Goal: Task Accomplishment & Management: Complete application form

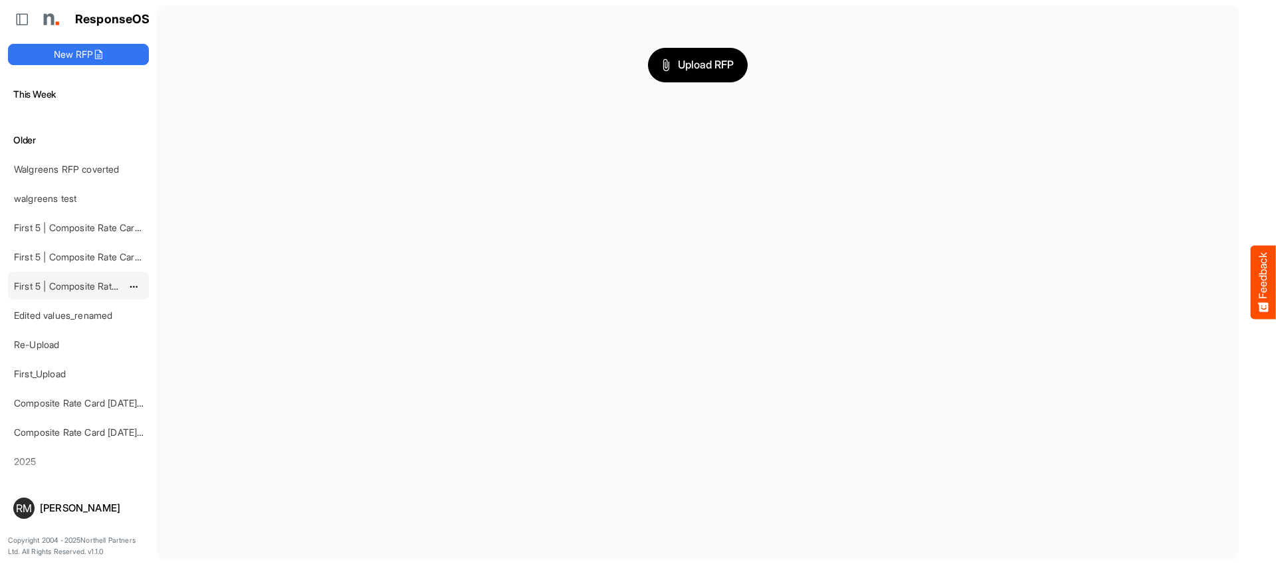
scroll to position [76, 0]
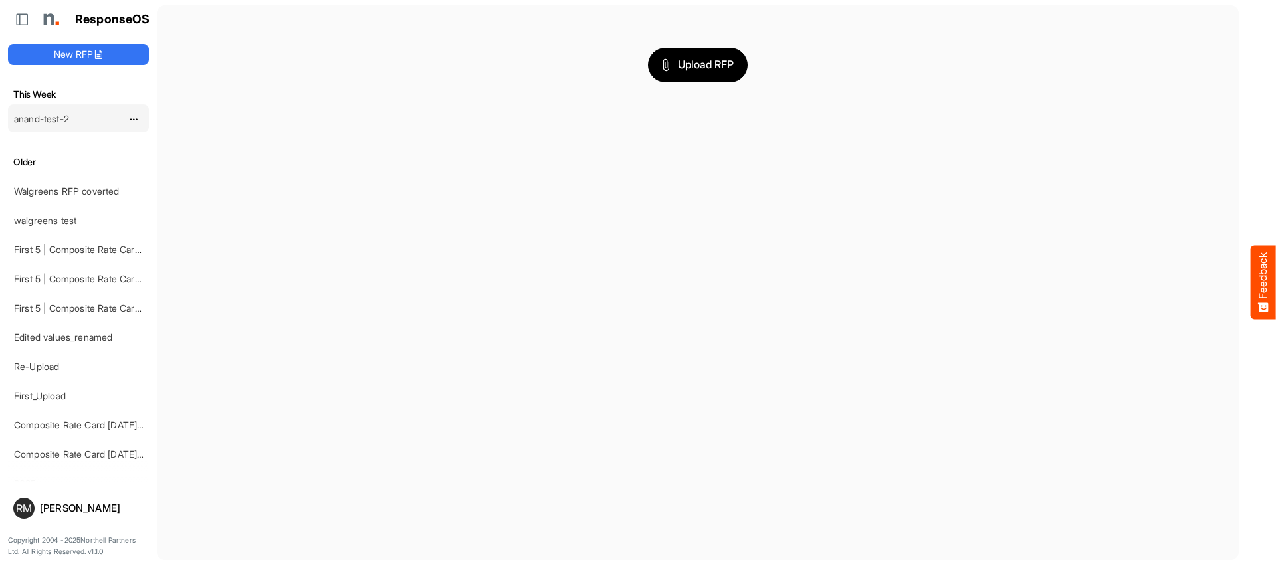
click at [140, 120] on div at bounding box center [138, 118] width 23 height 15
click at [136, 120] on span "dropdownbutton" at bounding box center [132, 119] width 7 height 9
click at [66, 120] on link "anand-test-2" at bounding box center [41, 118] width 55 height 11
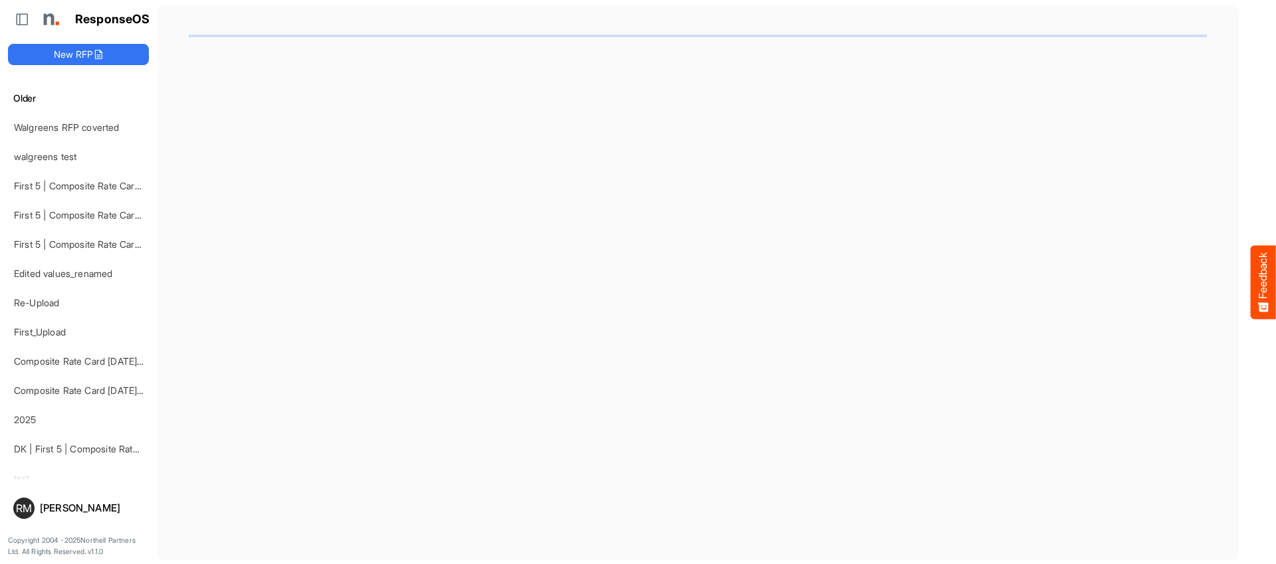
scroll to position [177, 0]
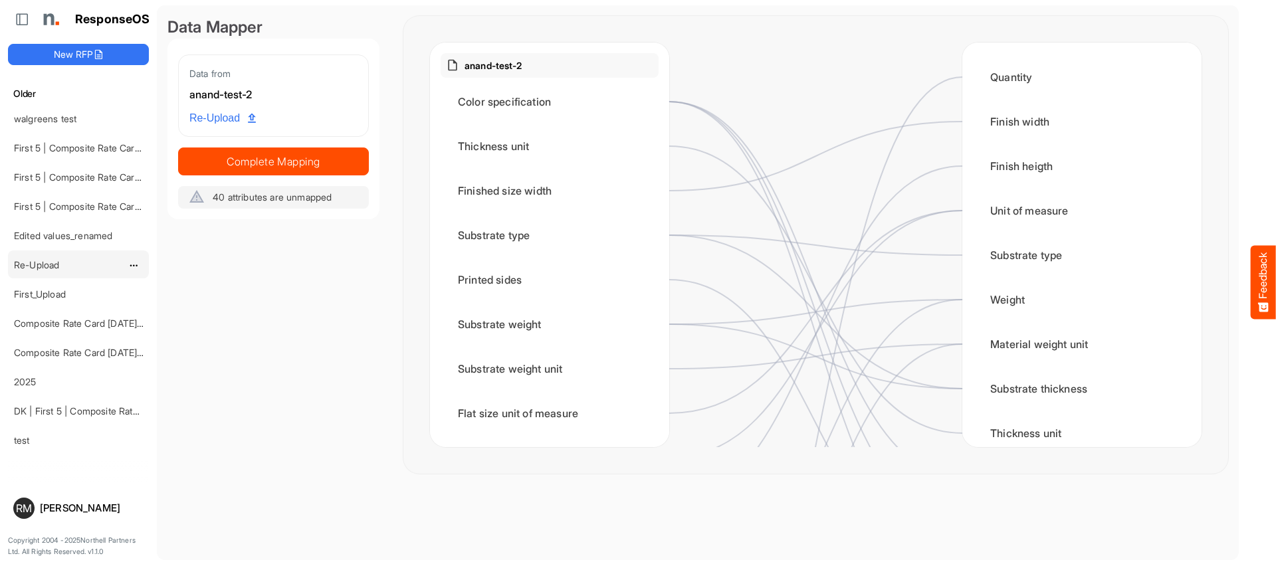
click at [44, 266] on link "Re-Upload" at bounding box center [36, 264] width 45 height 11
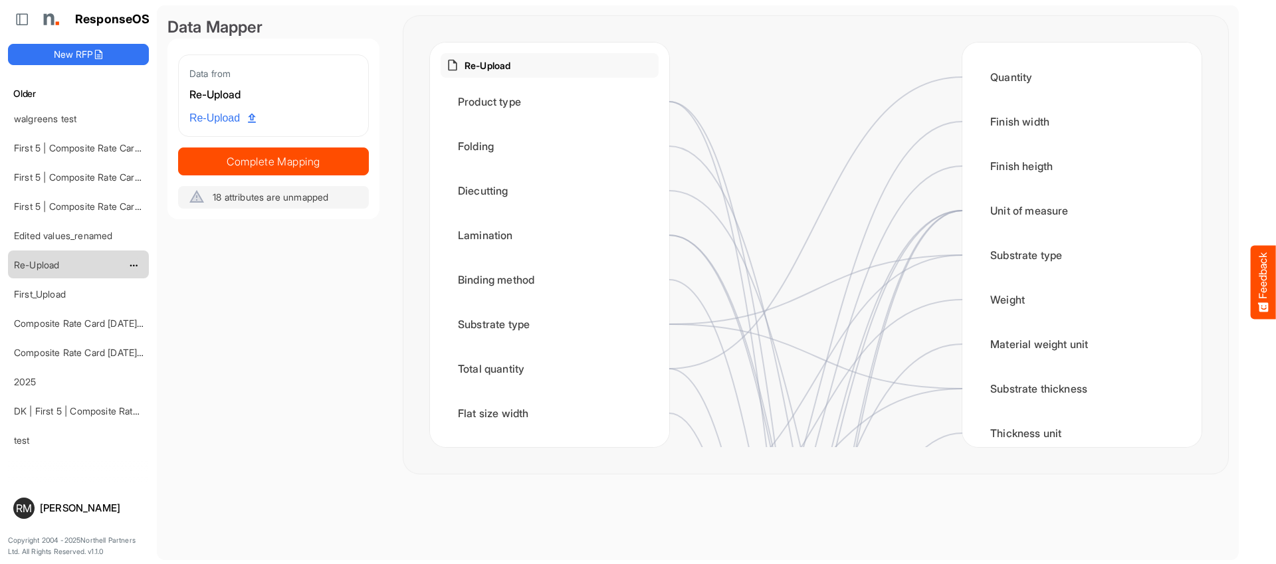
scroll to position [1, 0]
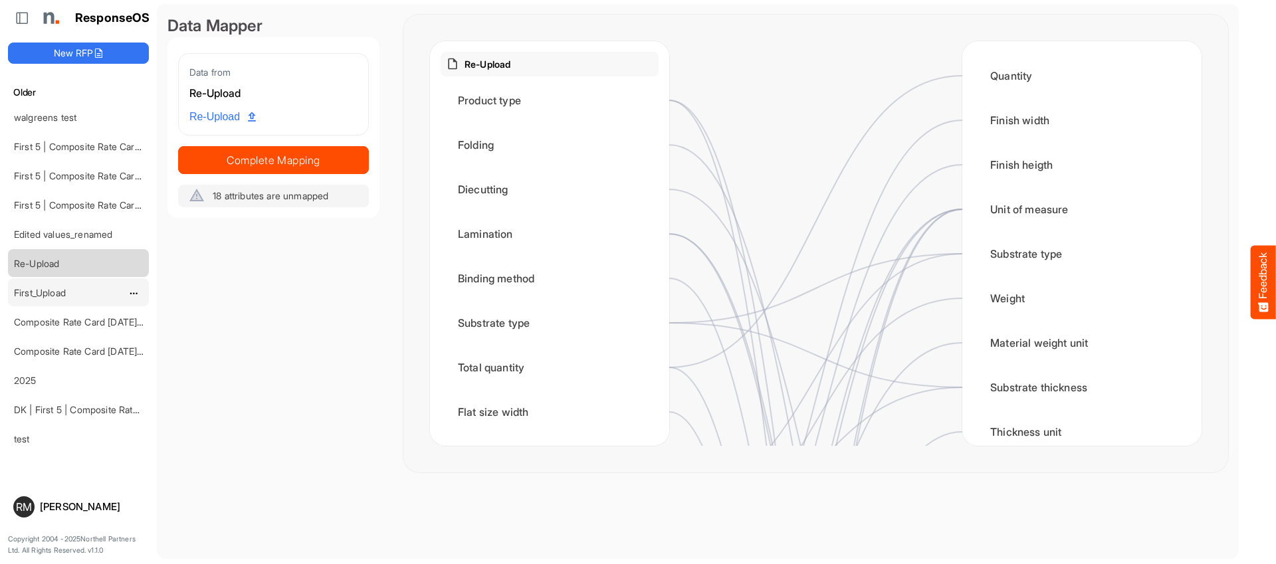
click at [63, 296] on link "First_Upload" at bounding box center [40, 292] width 52 height 11
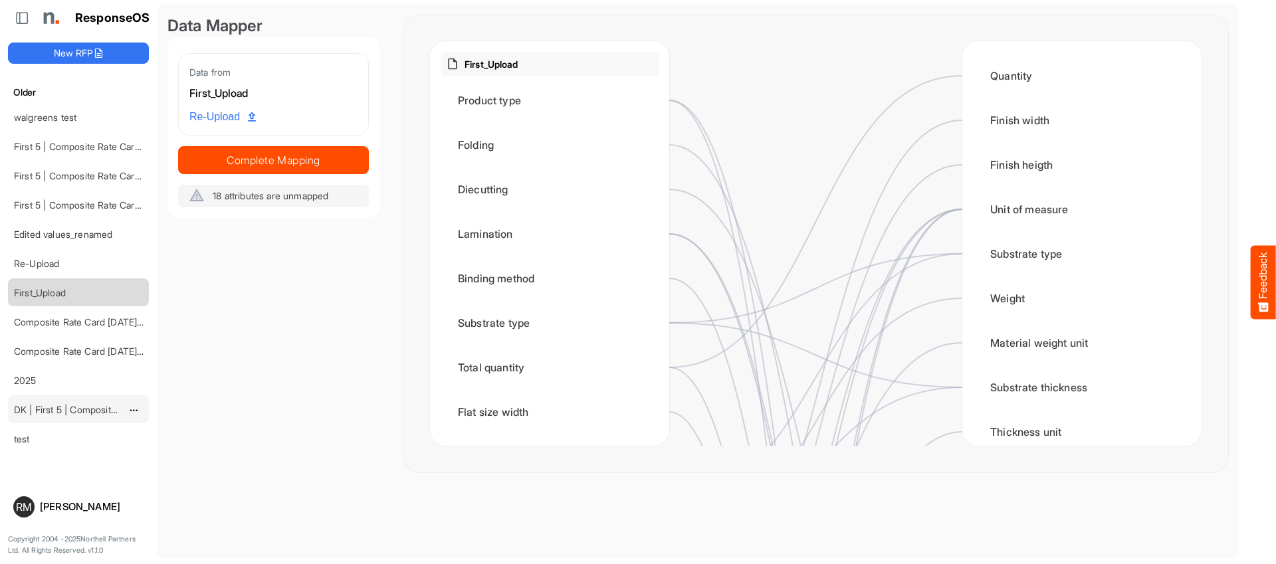
click at [52, 416] on div "DK | First 5 | Composite Rate Card [DATE]" at bounding box center [68, 409] width 118 height 27
click at [54, 409] on link "DK | First 5 | Composite Rate Card [DATE]" at bounding box center [103, 409] width 179 height 11
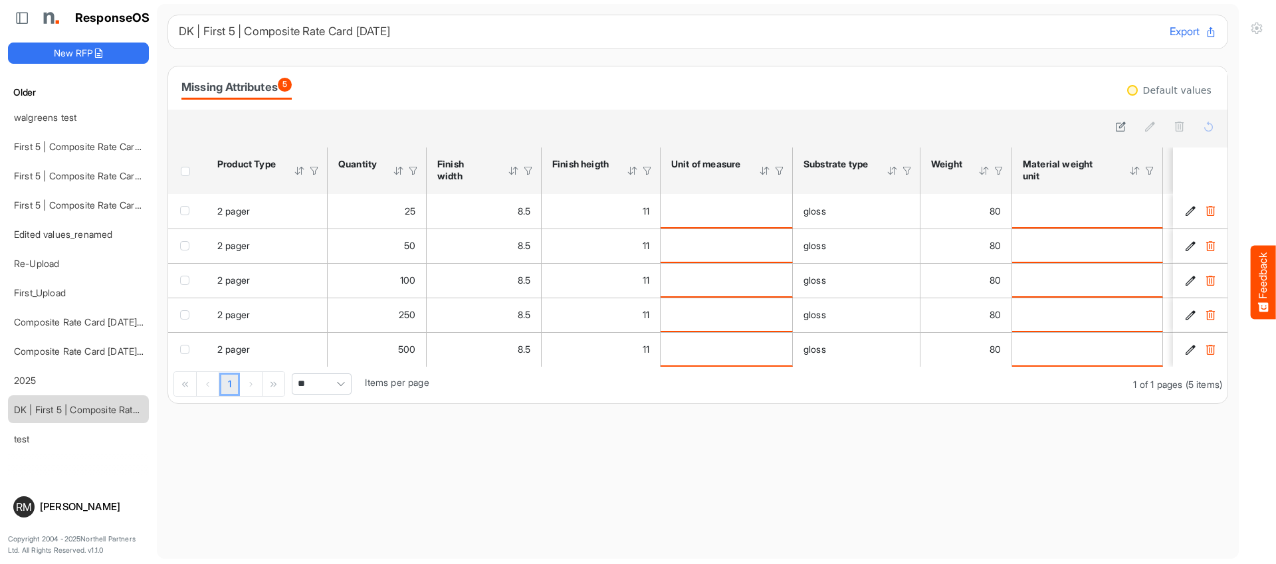
click at [1176, 36] on button "Export" at bounding box center [1193, 31] width 47 height 17
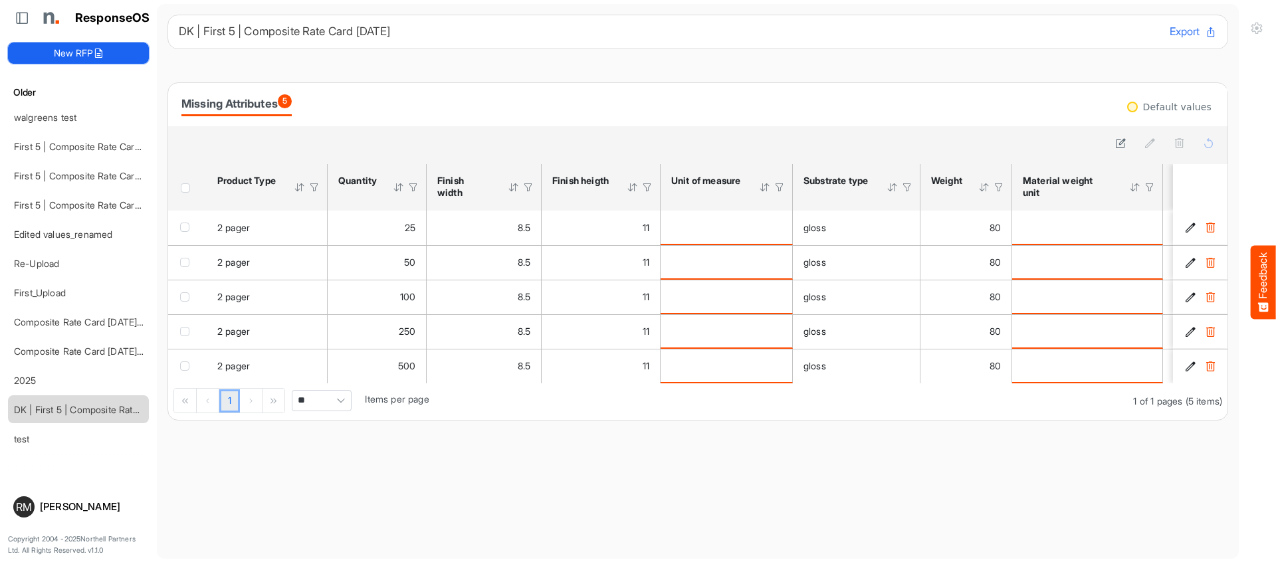
click at [57, 57] on button "New RFP" at bounding box center [78, 53] width 141 height 21
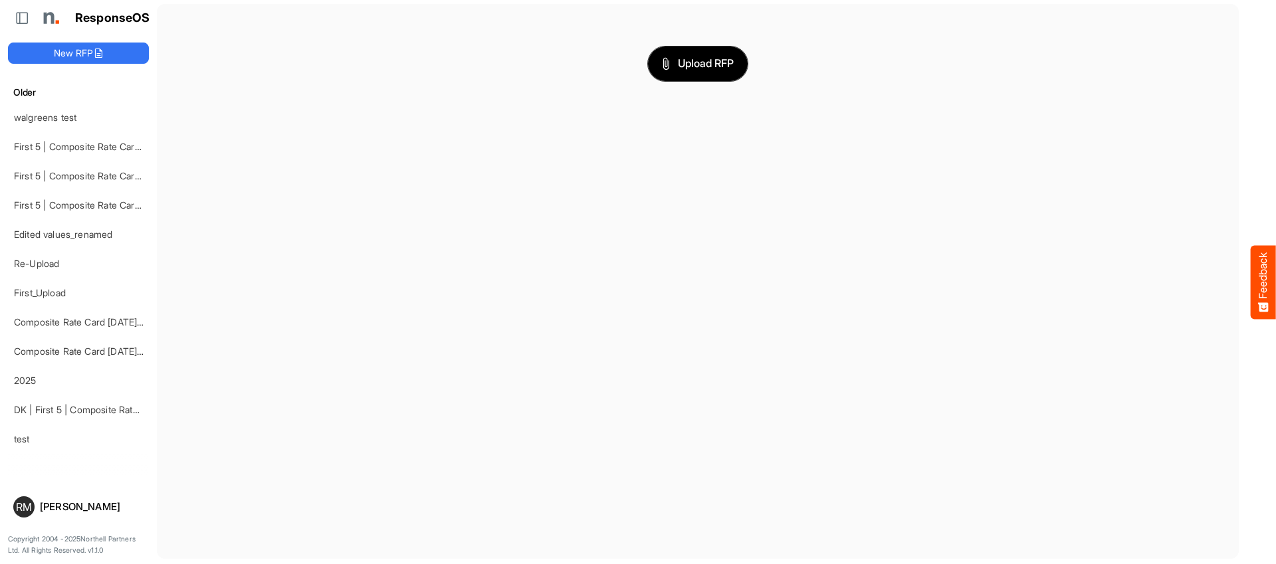
click at [672, 72] on button "Upload RFP" at bounding box center [698, 64] width 100 height 35
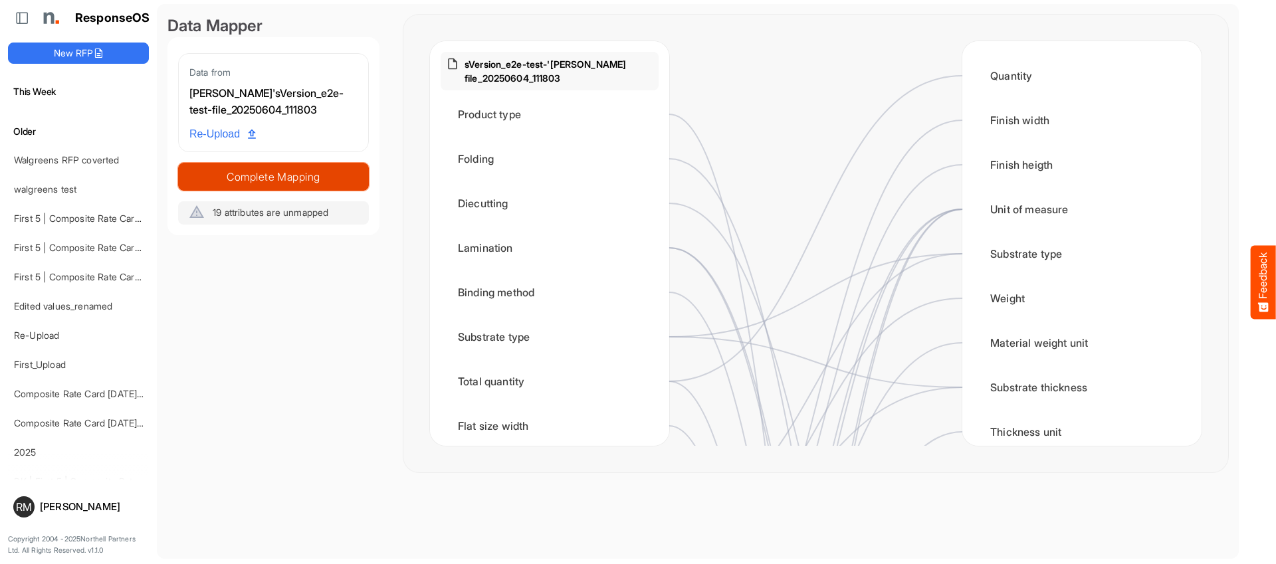
click at [352, 185] on span "Complete Mapping" at bounding box center [273, 176] width 189 height 19
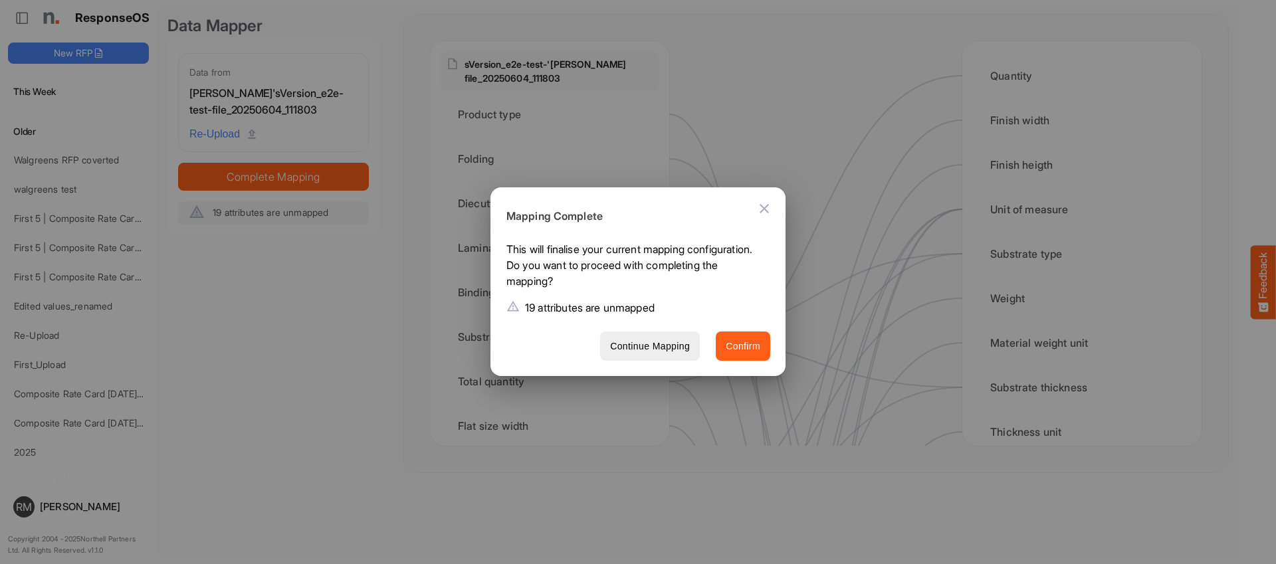
click at [746, 353] on span "Confirm" at bounding box center [743, 346] width 35 height 17
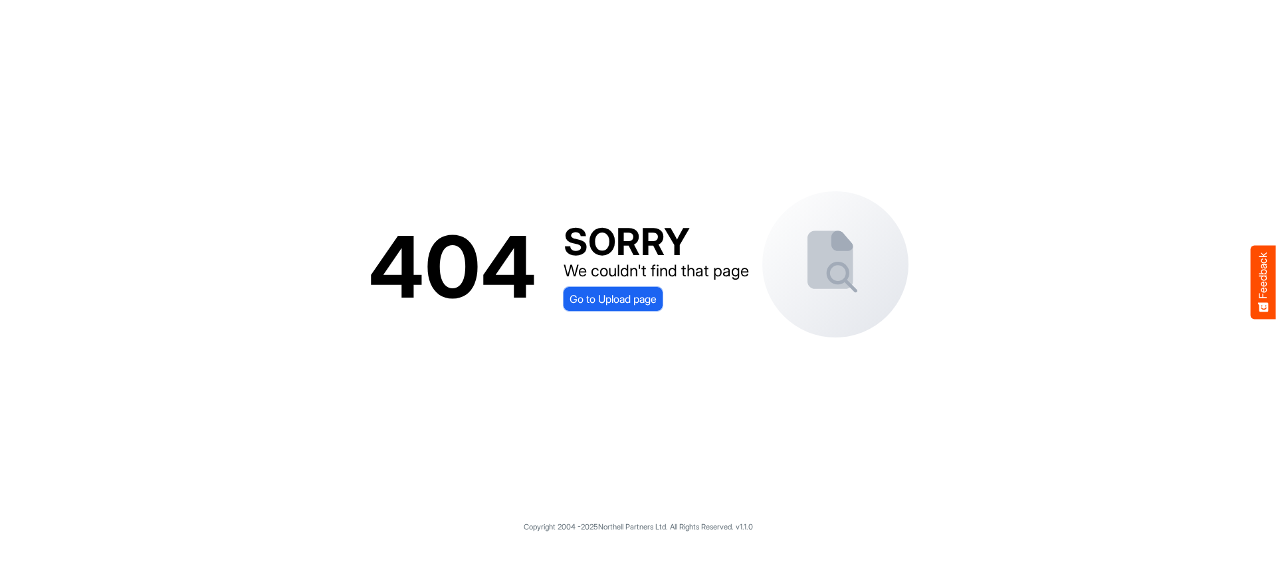
click at [597, 304] on span "Go to Upload page" at bounding box center [613, 298] width 87 height 17
